Goal: Information Seeking & Learning: Learn about a topic

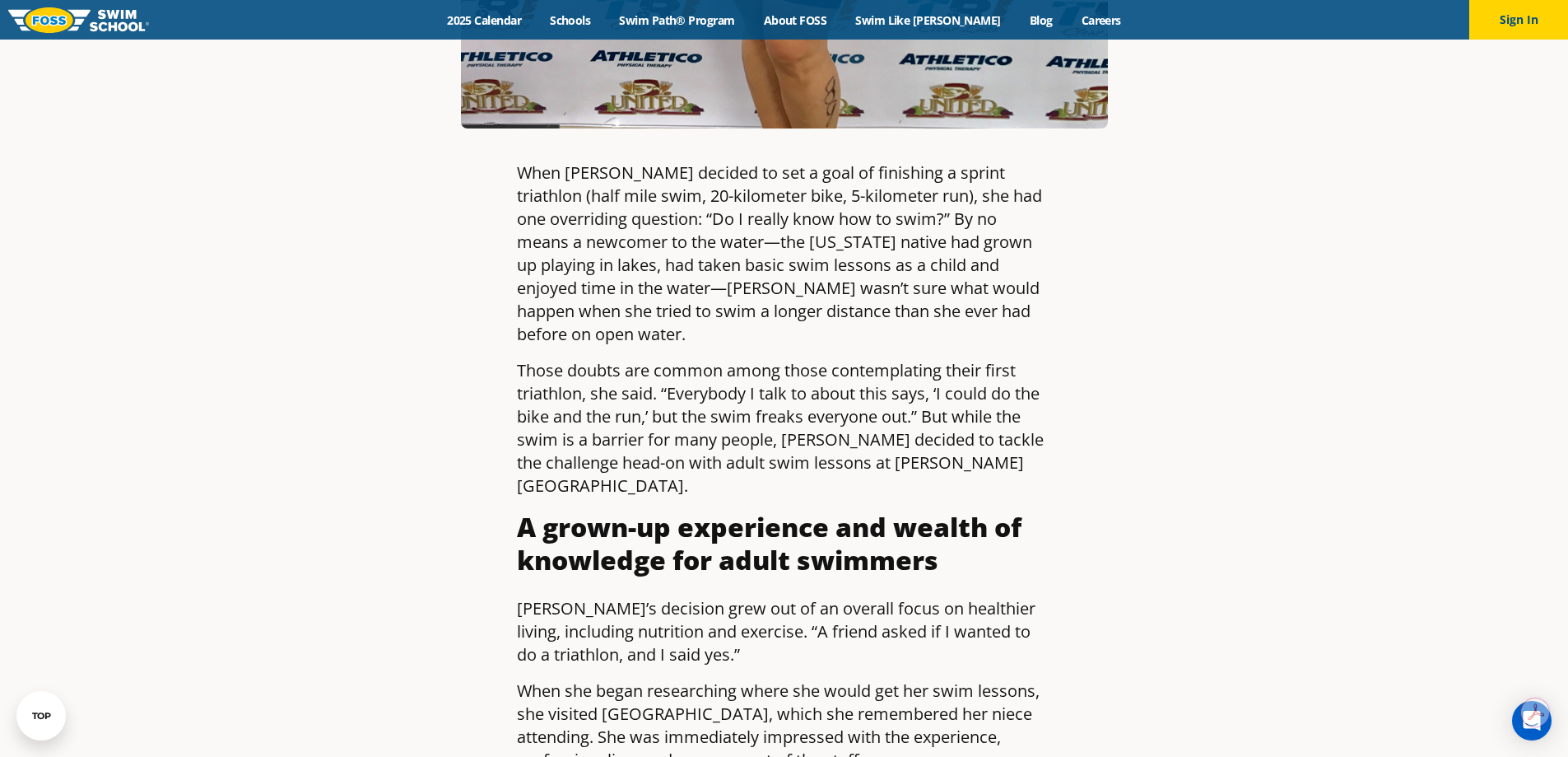
scroll to position [412, 0]
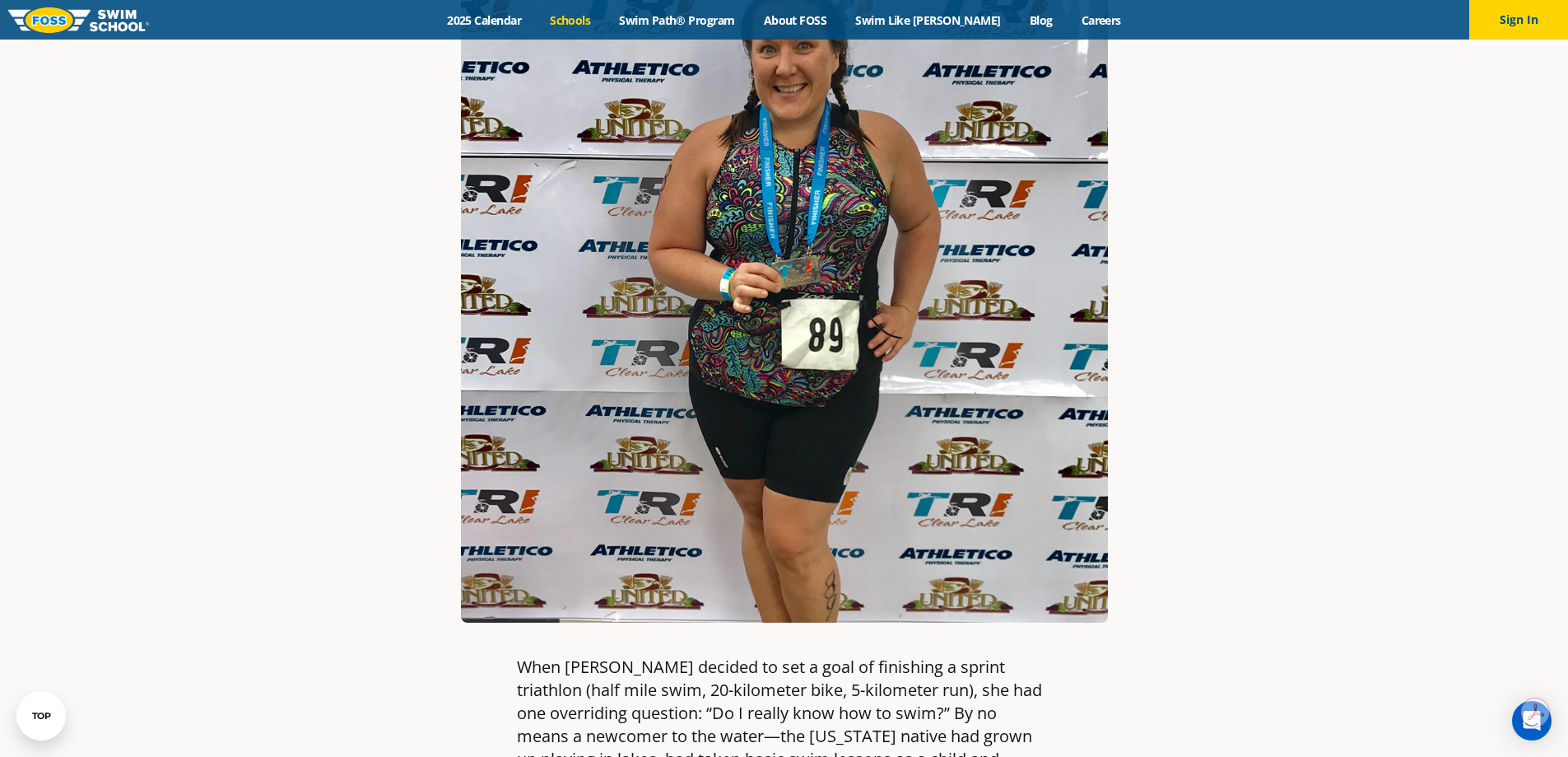
click at [603, 26] on link "Schools" at bounding box center [571, 20] width 70 height 16
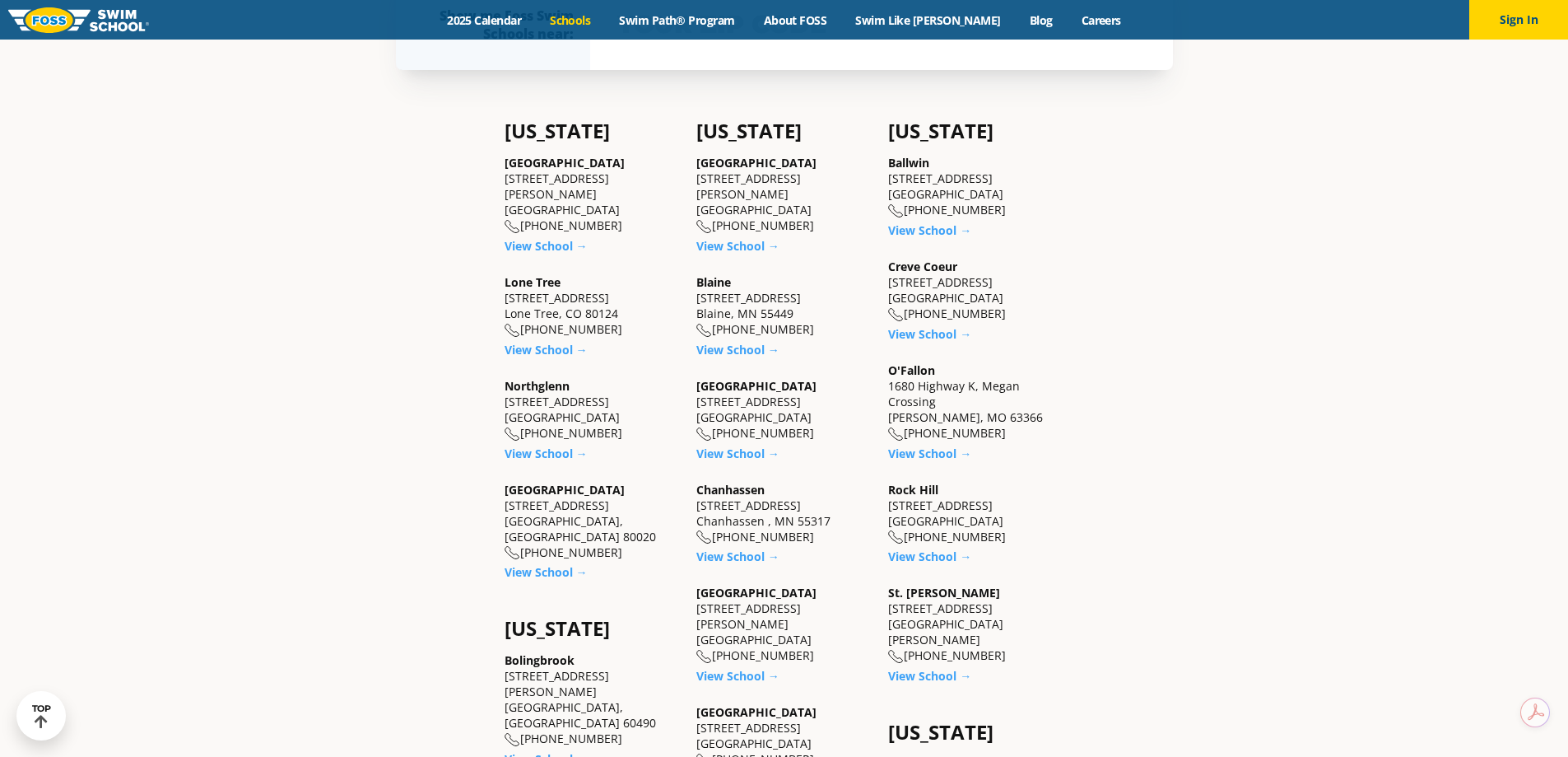
scroll to position [659, 0]
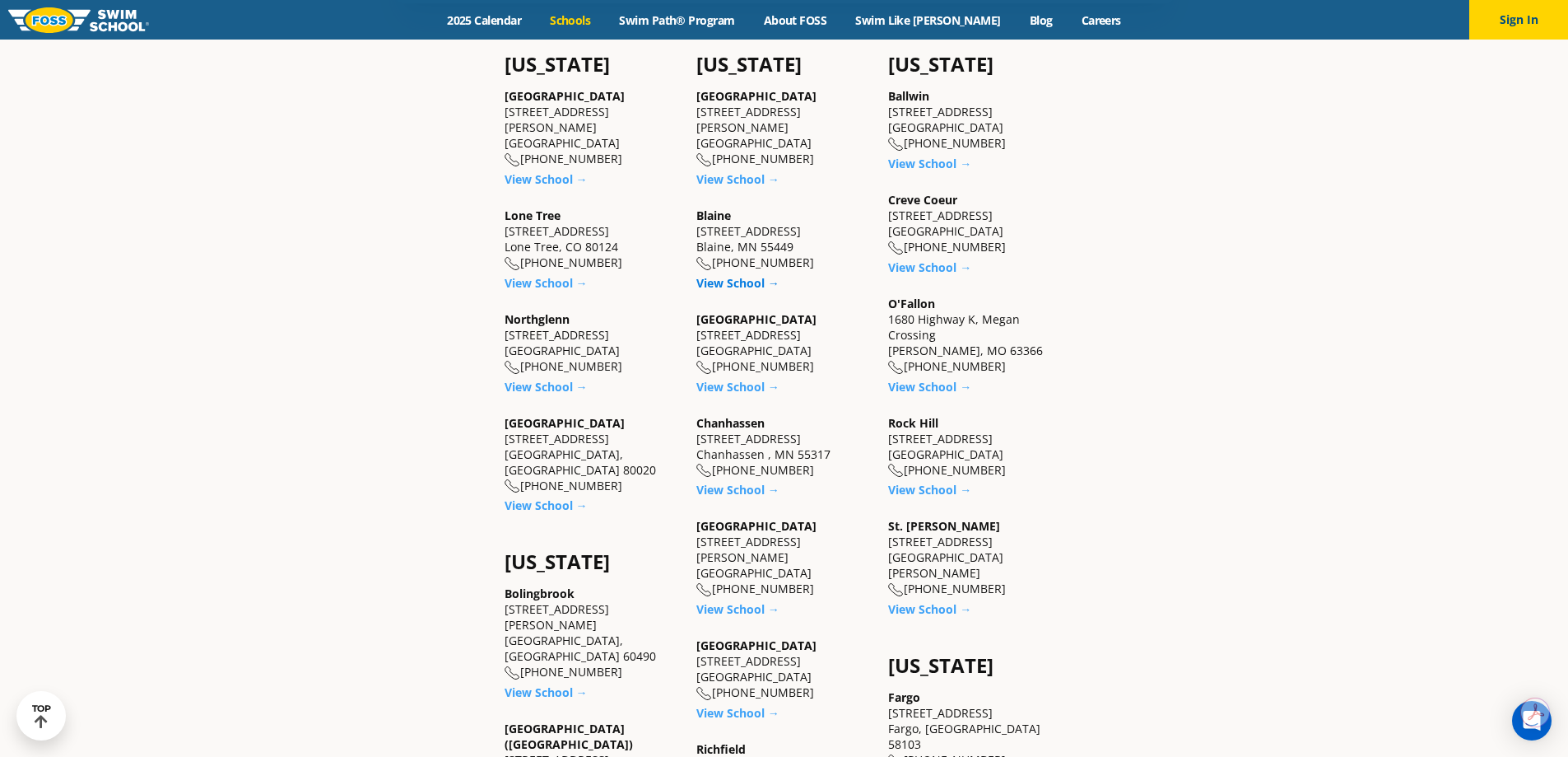
click at [729, 286] on link "View School →" at bounding box center [737, 283] width 83 height 16
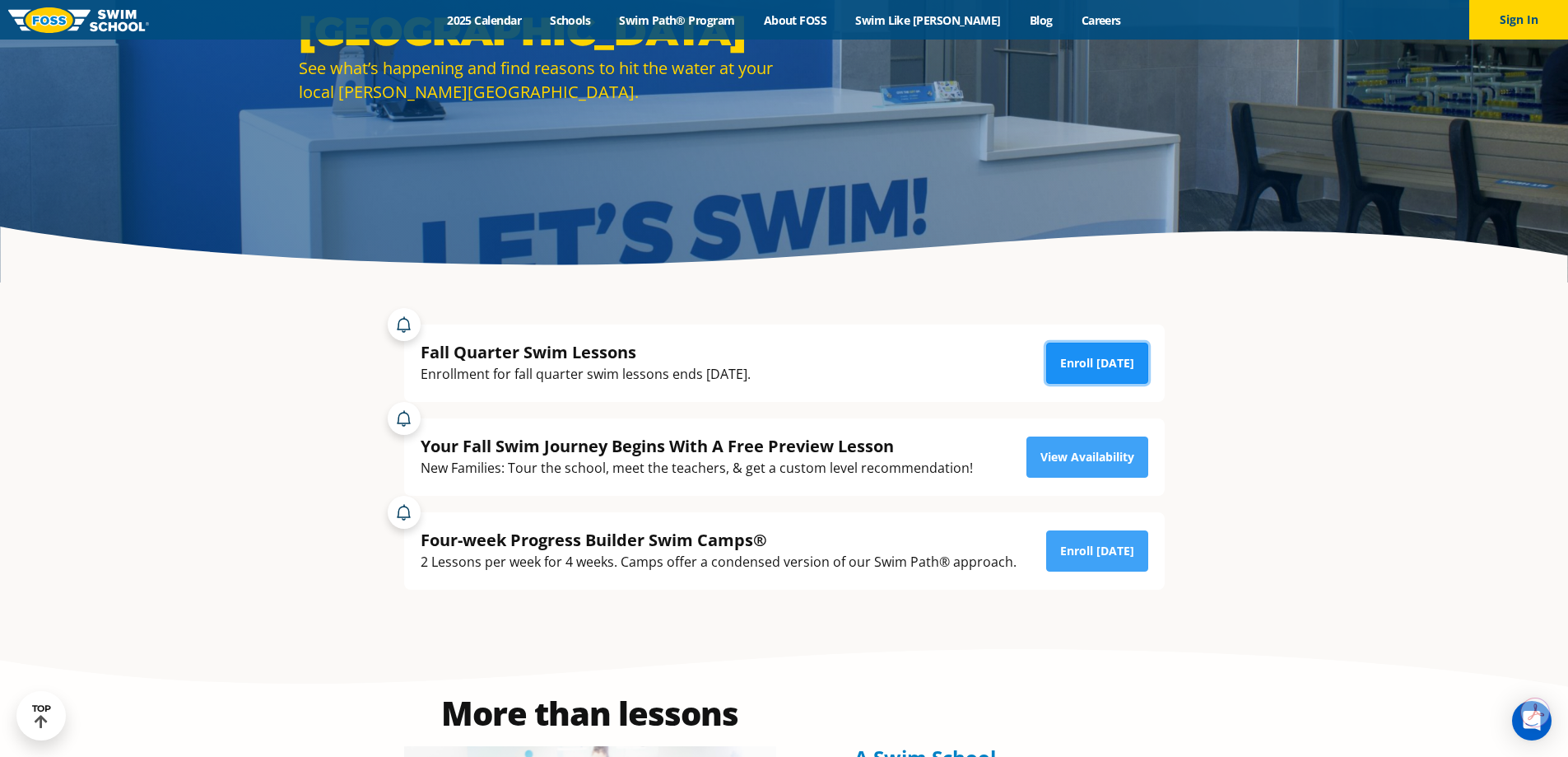
click at [1094, 363] on link "Enroll [DATE]" at bounding box center [1098, 363] width 102 height 41
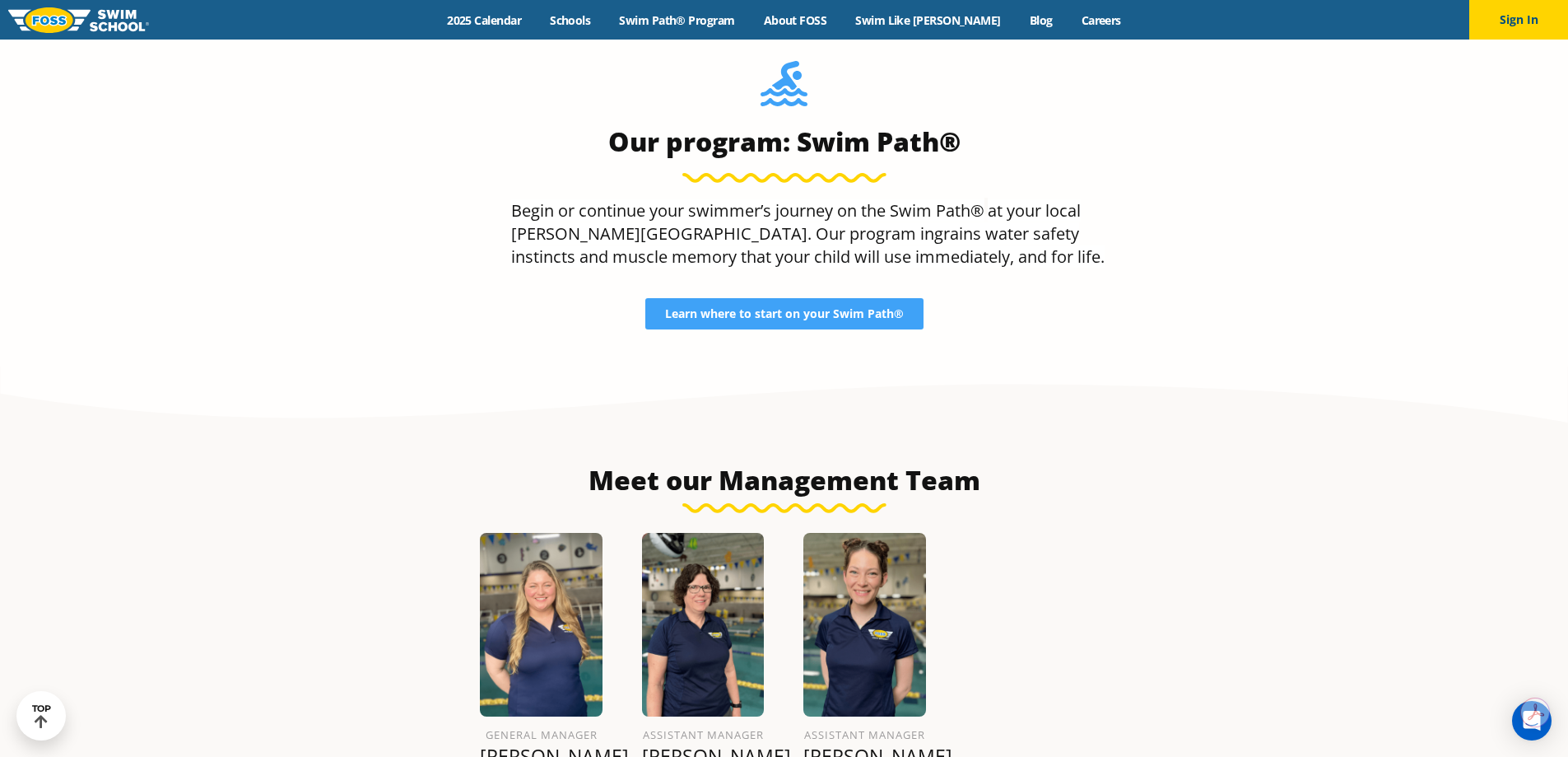
scroll to position [1624, 0]
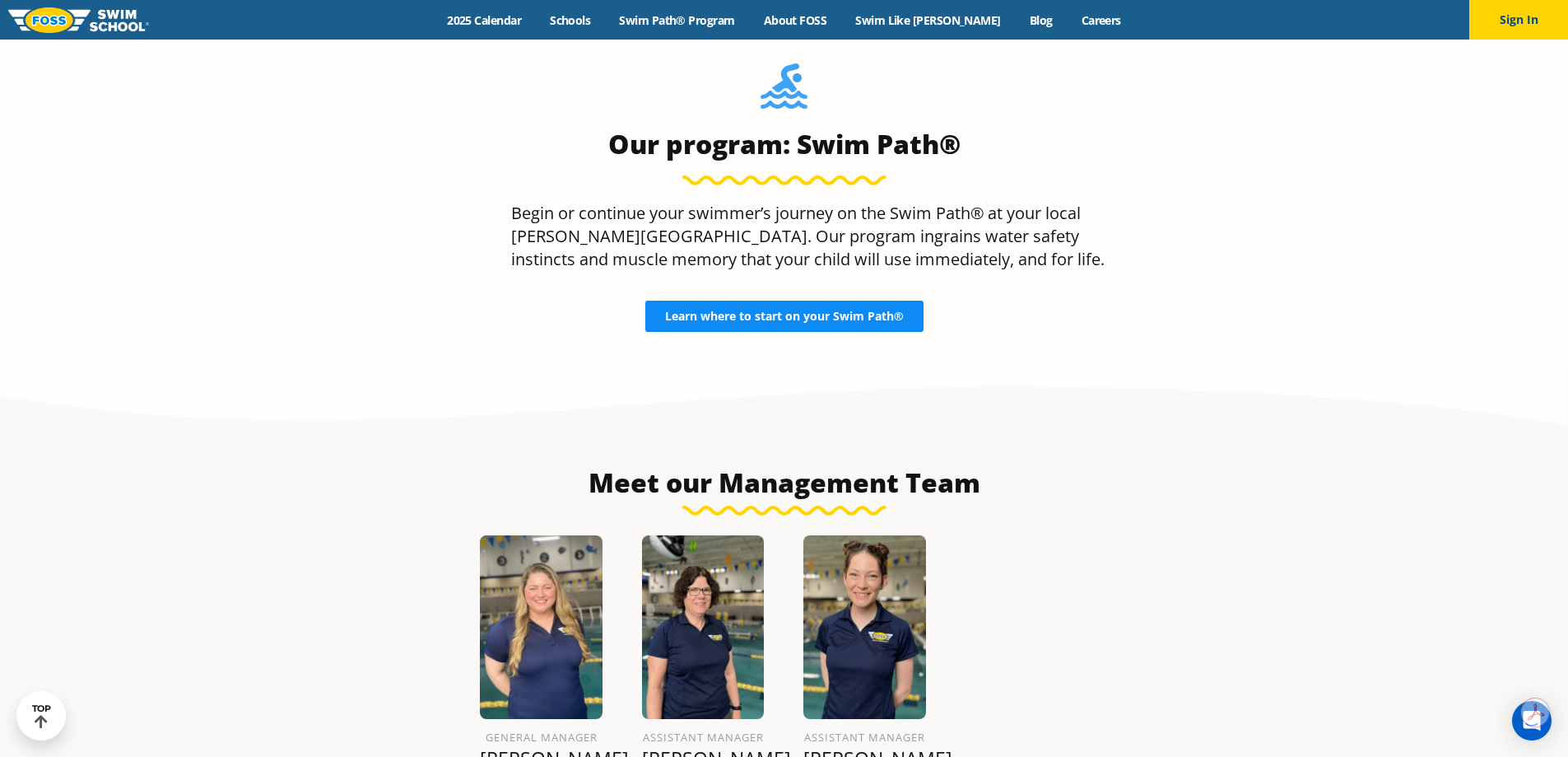
click at [736, 326] on link "Learn where to start on your Swim Path®" at bounding box center [784, 316] width 278 height 31
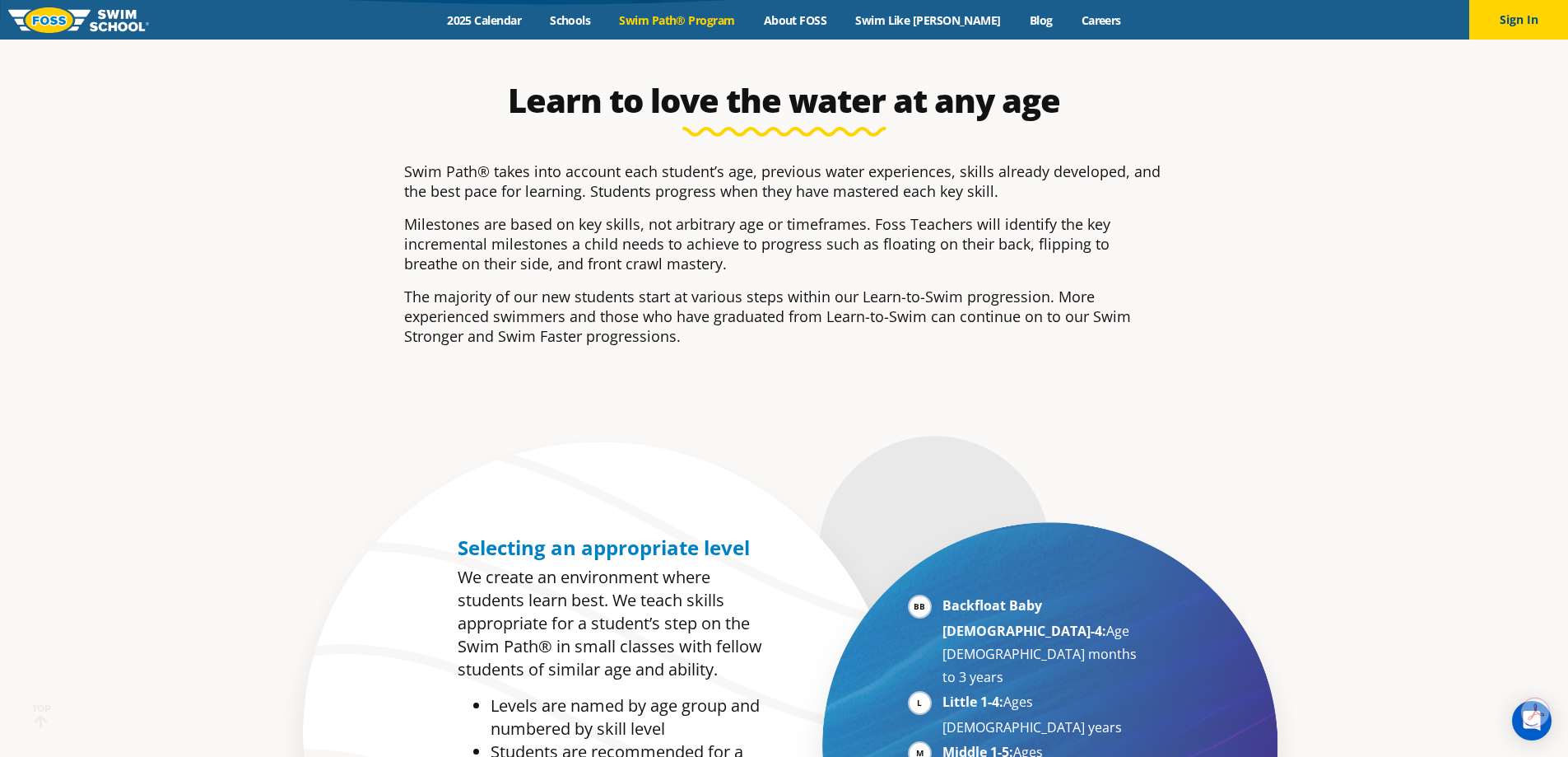
scroll to position [577, 0]
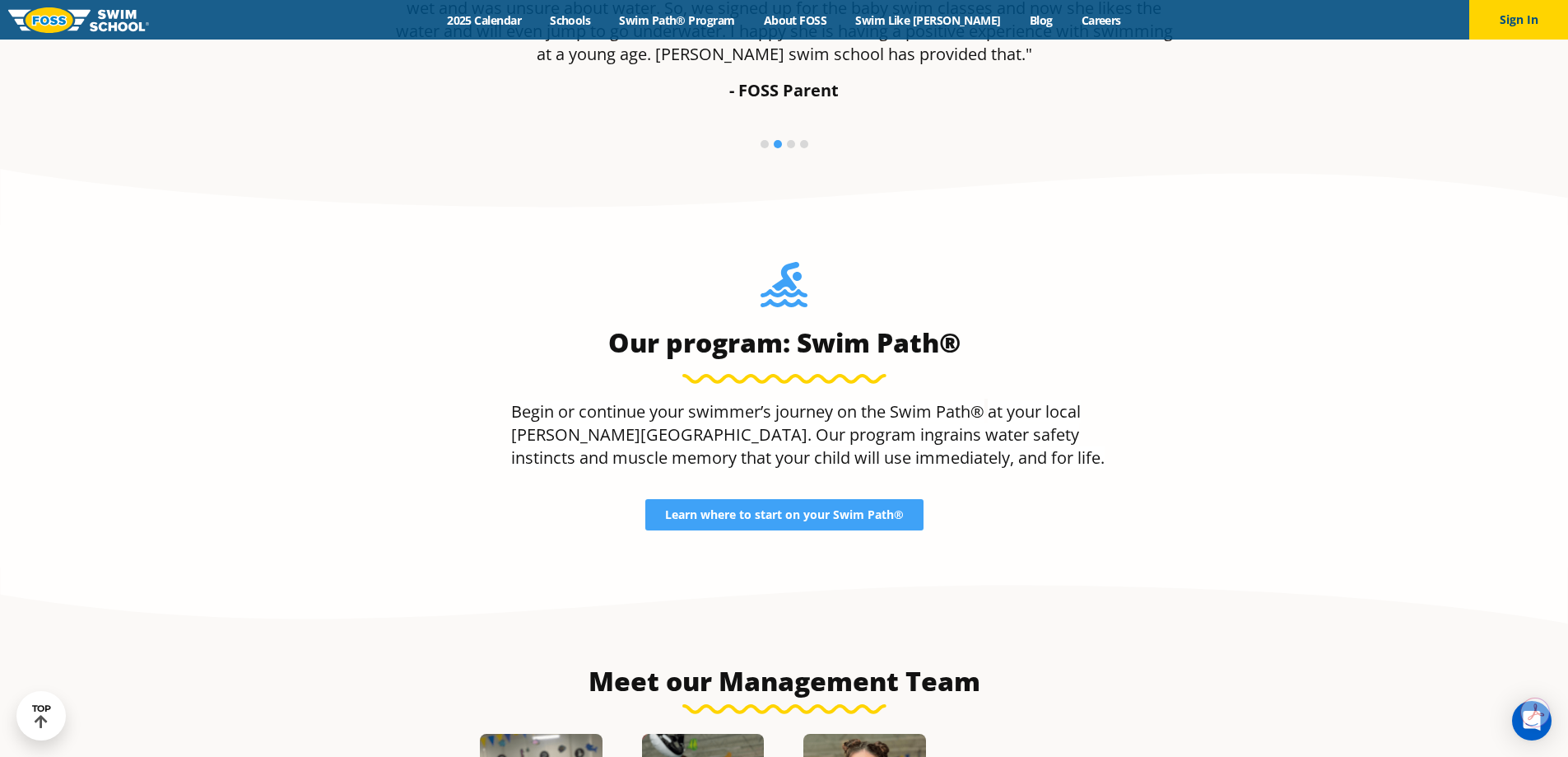
scroll to position [1460, 0]
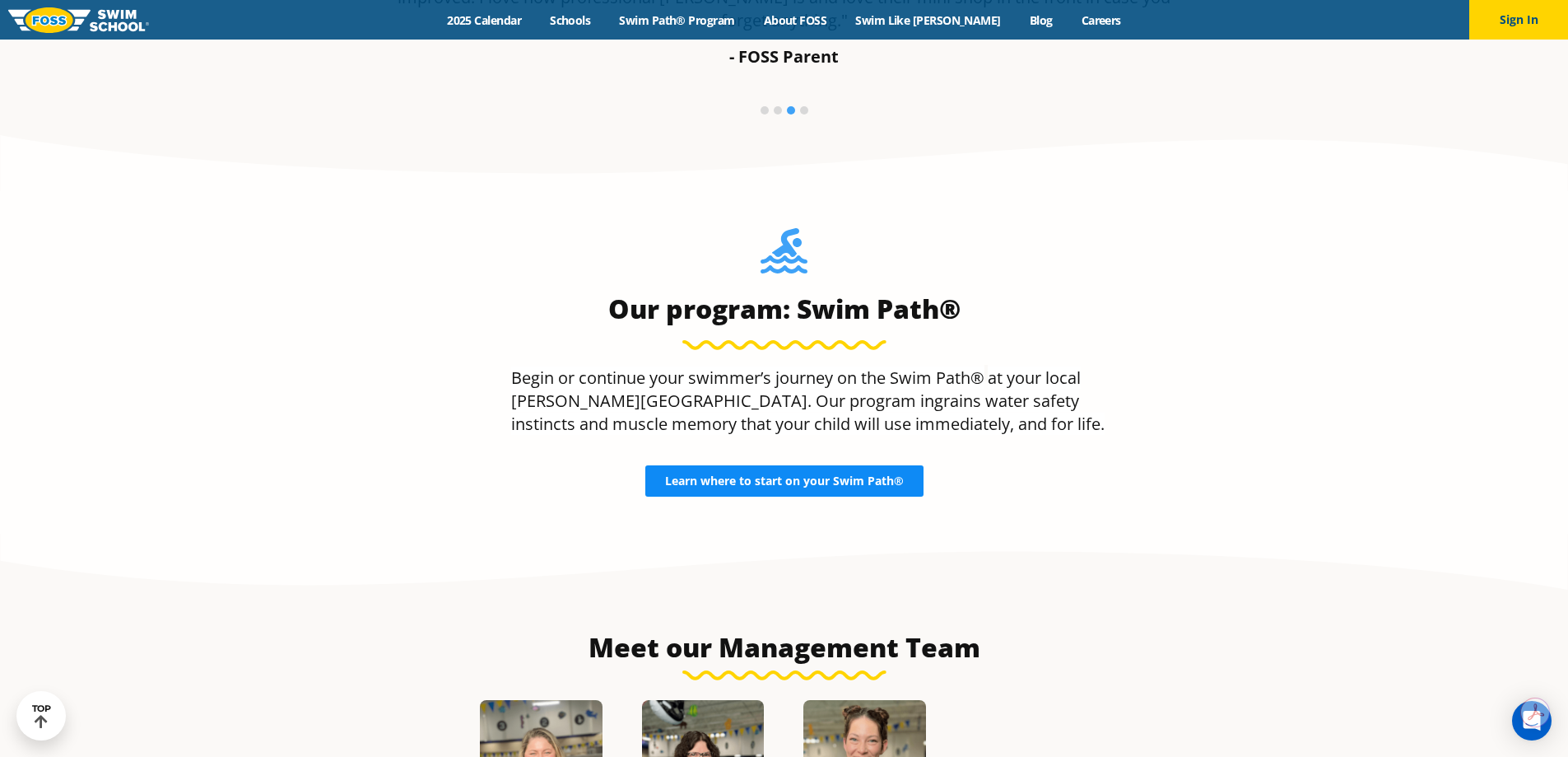
click at [737, 475] on span "Learn where to start on your Swim Path®" at bounding box center [784, 481] width 239 height 12
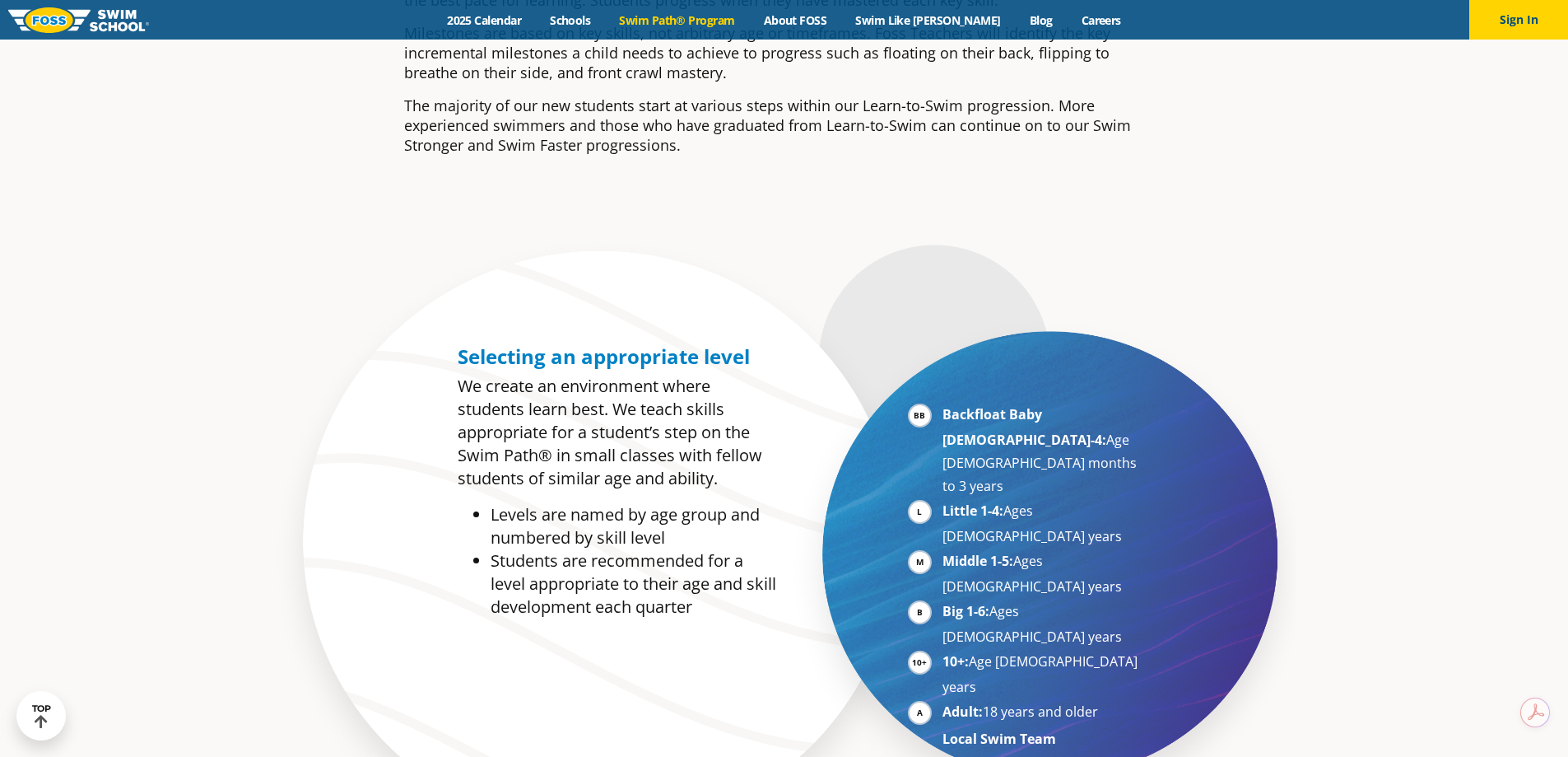
scroll to position [741, 0]
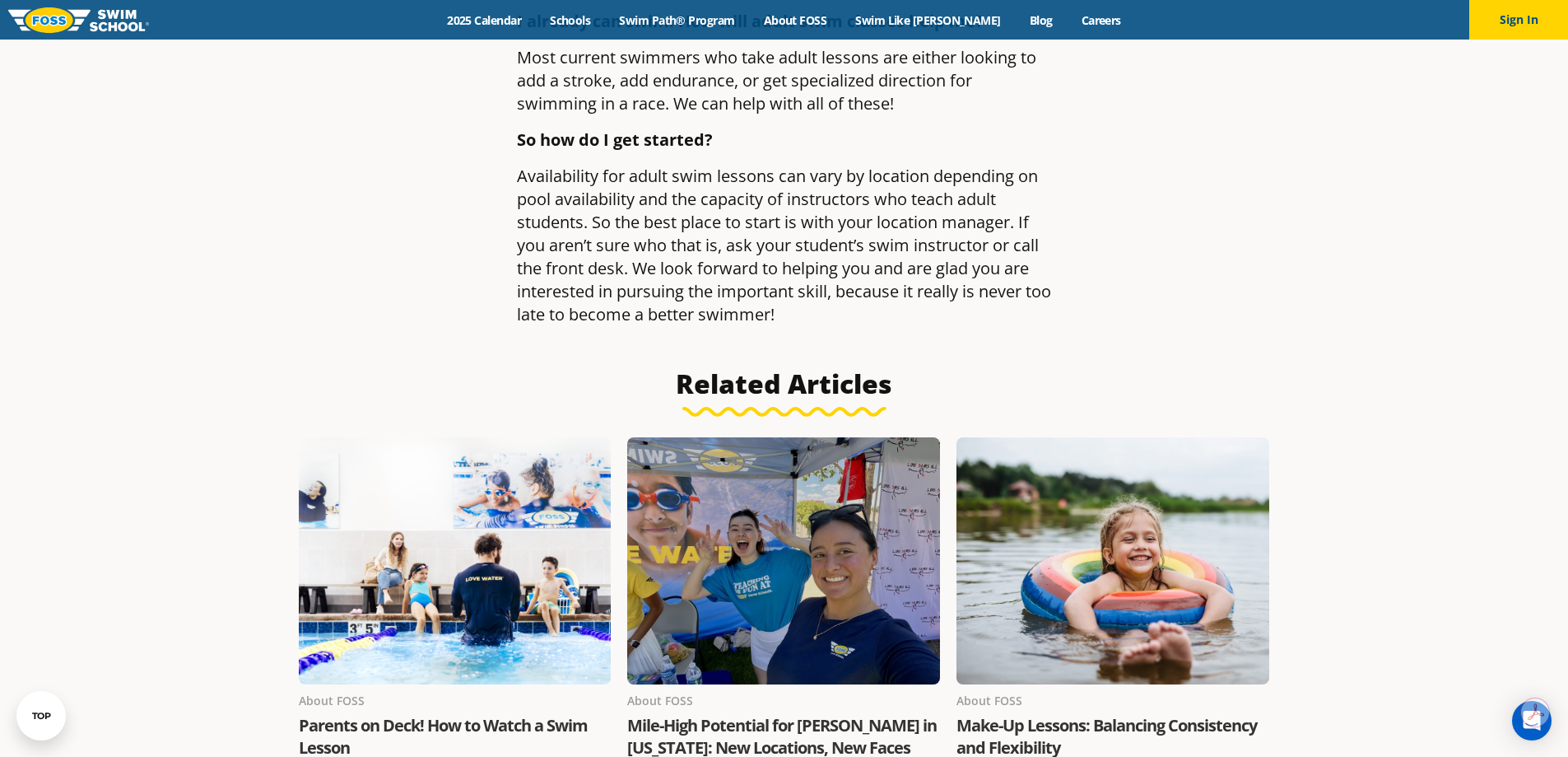
scroll to position [1565, 0]
